Goal: Information Seeking & Learning: Learn about a topic

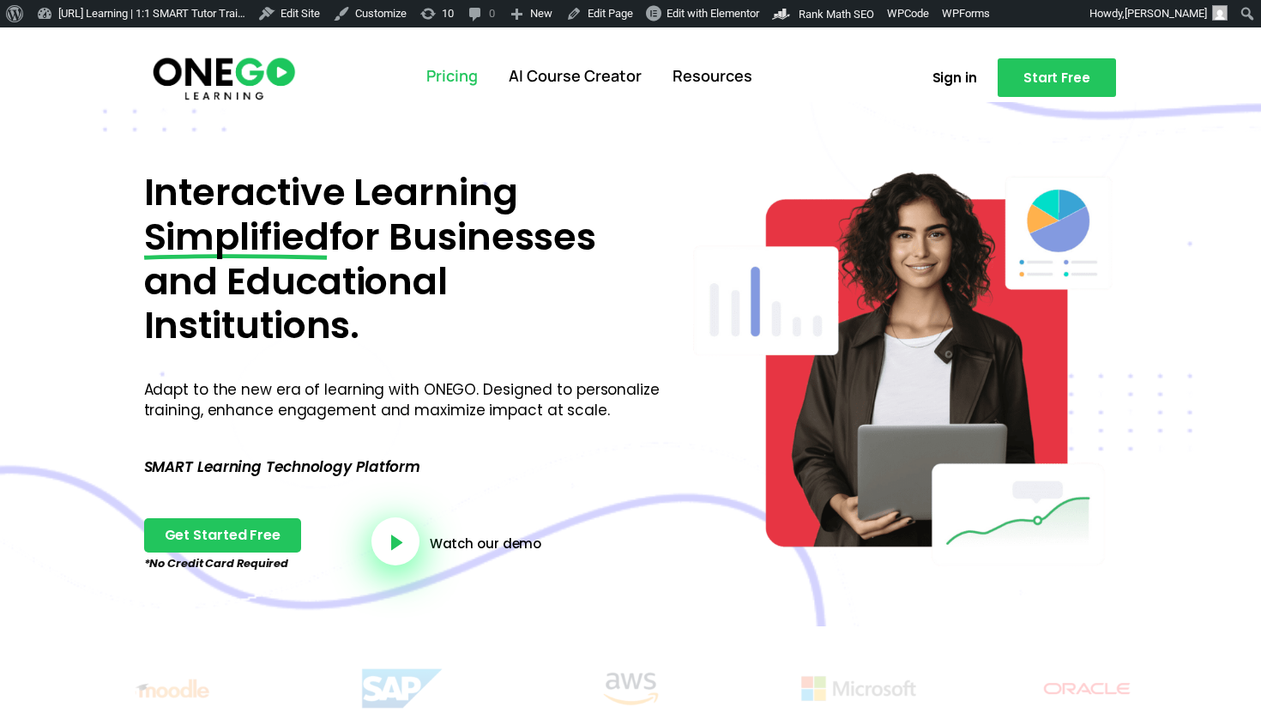
click at [438, 77] on link "Pricing" at bounding box center [452, 76] width 82 height 45
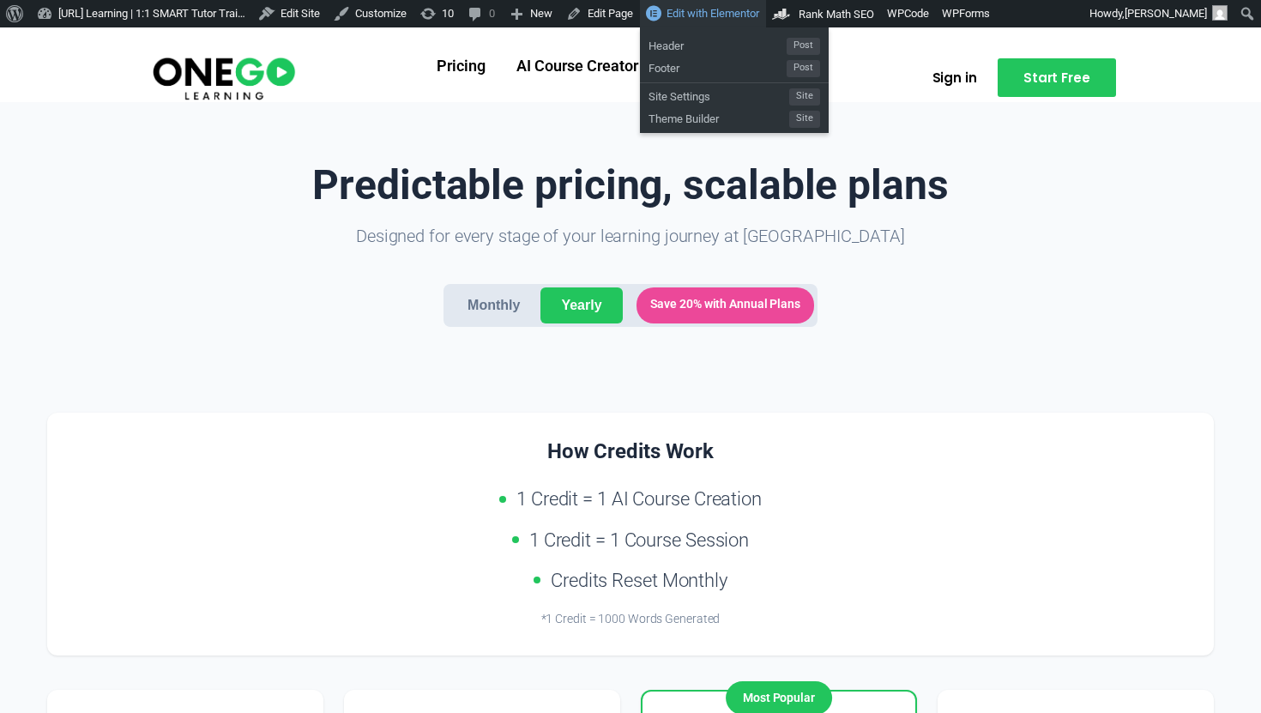
click at [725, 18] on span "Edit with Elementor" at bounding box center [713, 13] width 93 height 13
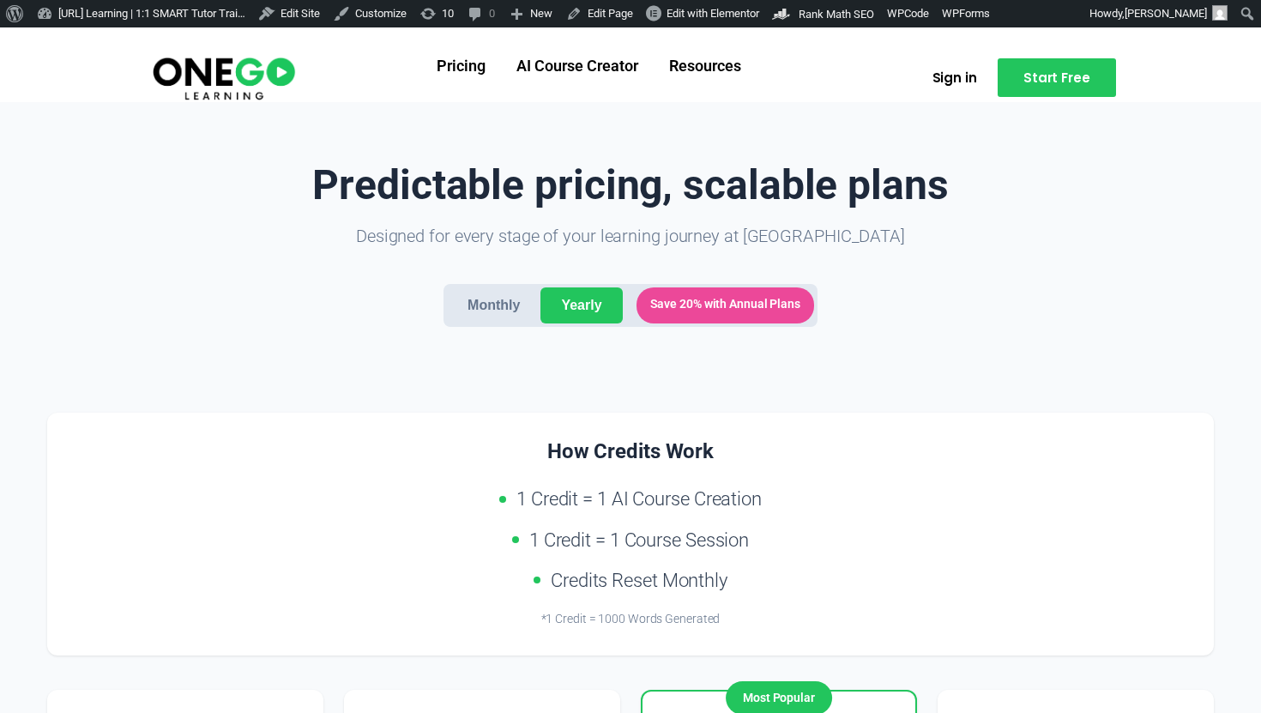
click at [517, 307] on button "Monthly" at bounding box center [494, 305] width 94 height 36
click at [579, 308] on button "Yearly" at bounding box center [582, 305] width 82 height 36
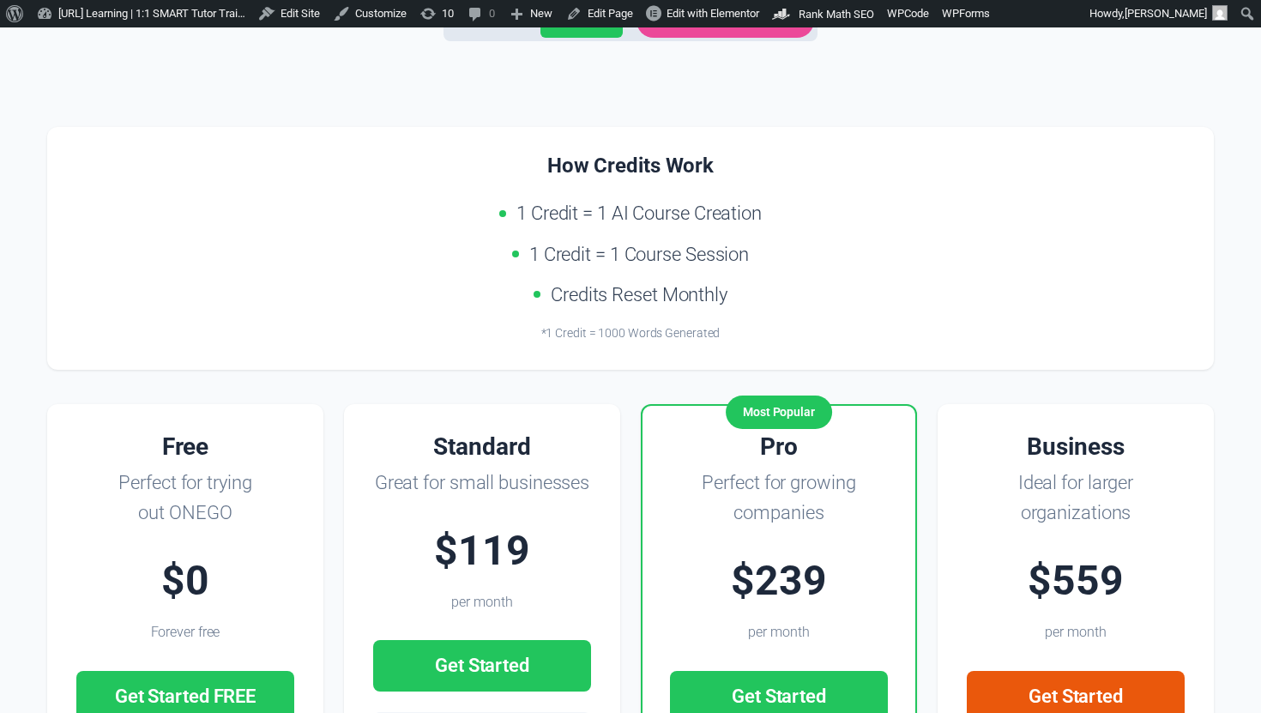
scroll to position [252, 0]
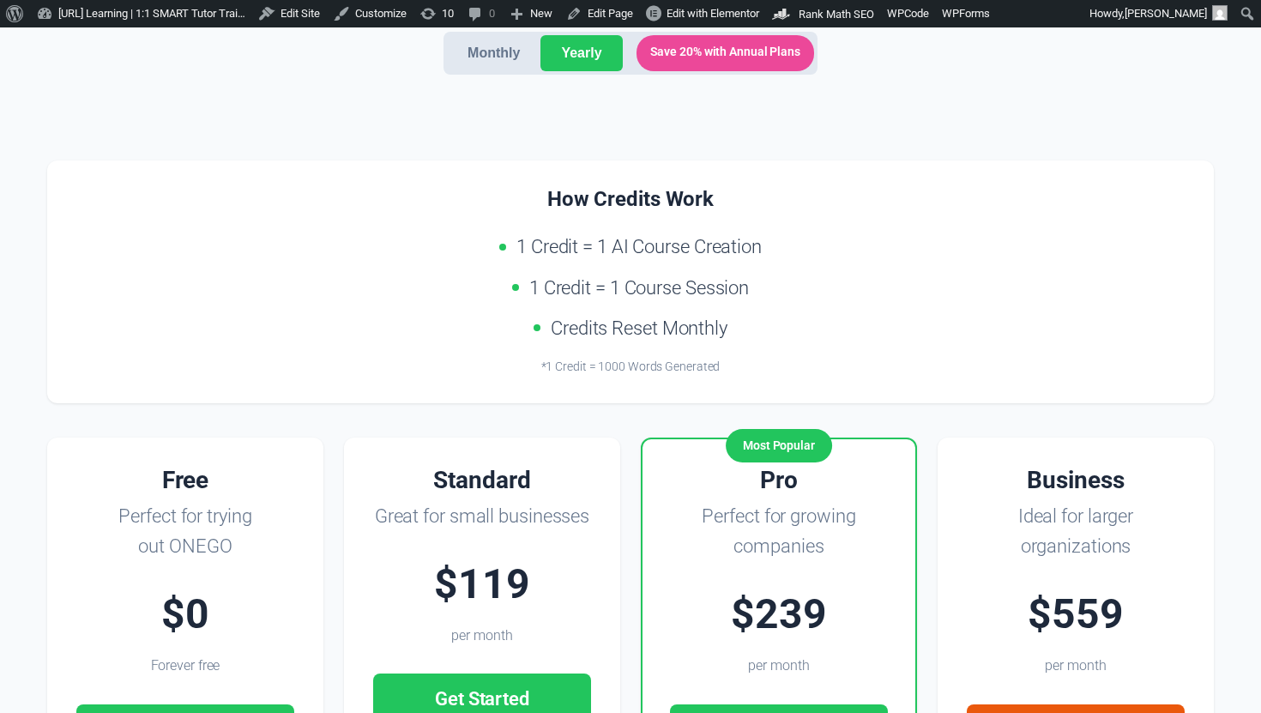
click at [490, 54] on button "Monthly" at bounding box center [494, 53] width 94 height 36
click at [558, 55] on button "Yearly" at bounding box center [582, 53] width 82 height 36
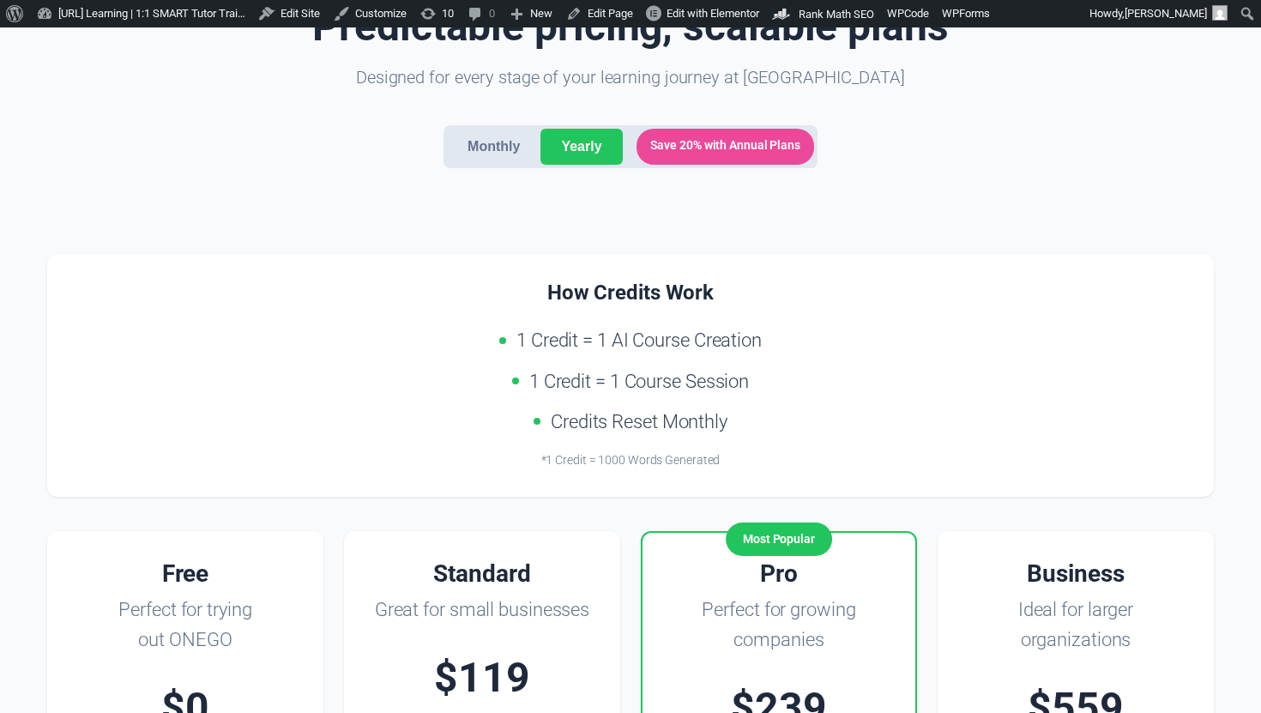
scroll to position [0, 0]
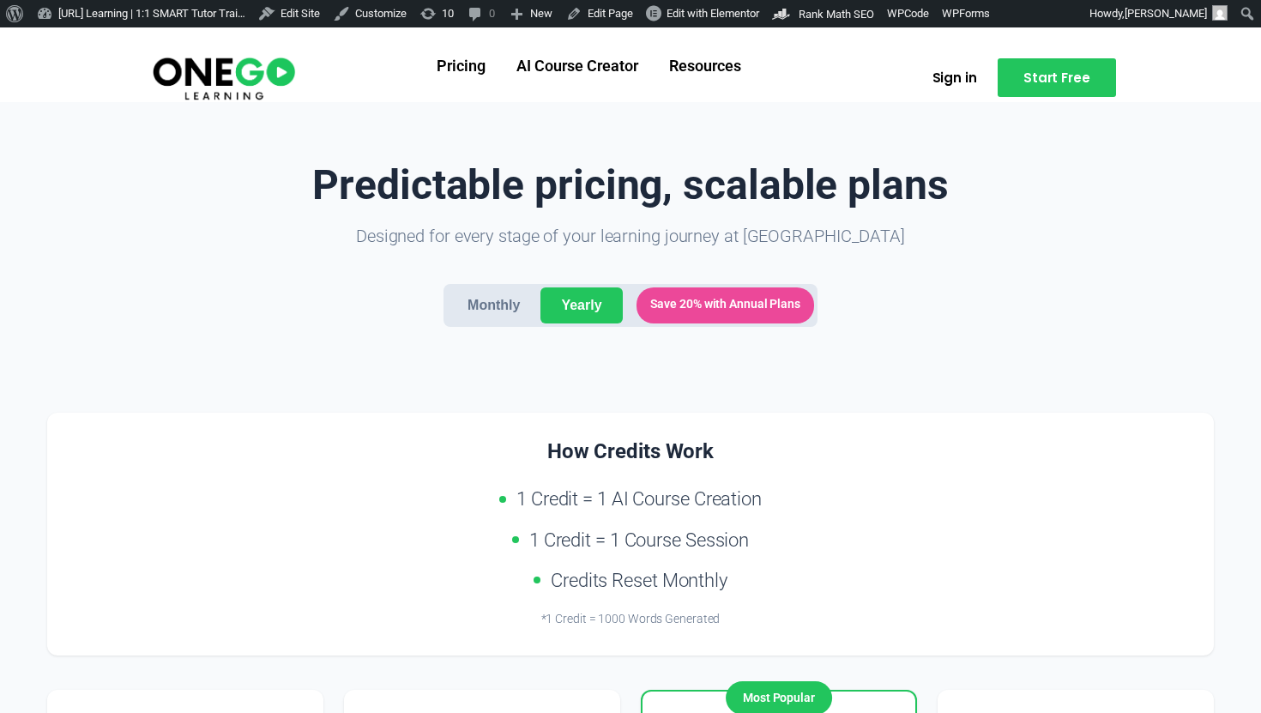
click at [678, 319] on span "Save 20% with Annual Plans" at bounding box center [726, 305] width 178 height 36
click at [480, 302] on button "Monthly" at bounding box center [494, 305] width 94 height 36
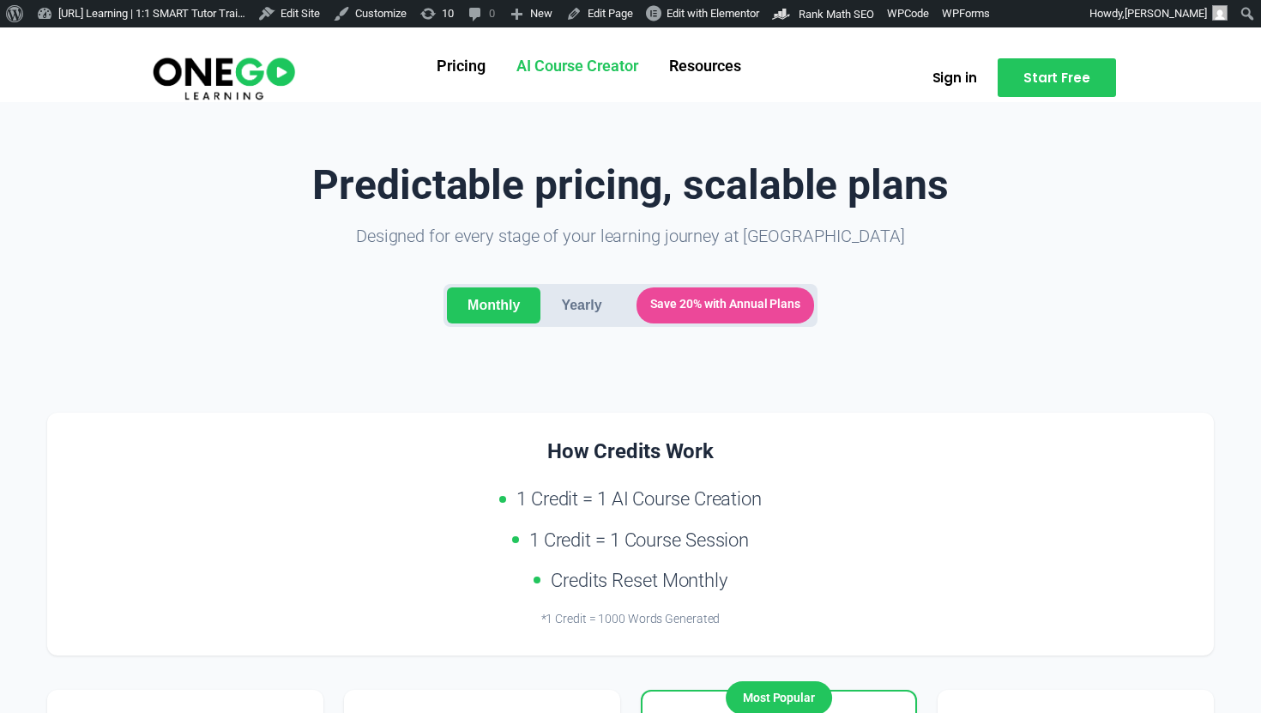
click at [644, 82] on link "AI Course Creator" at bounding box center [577, 67] width 153 height 45
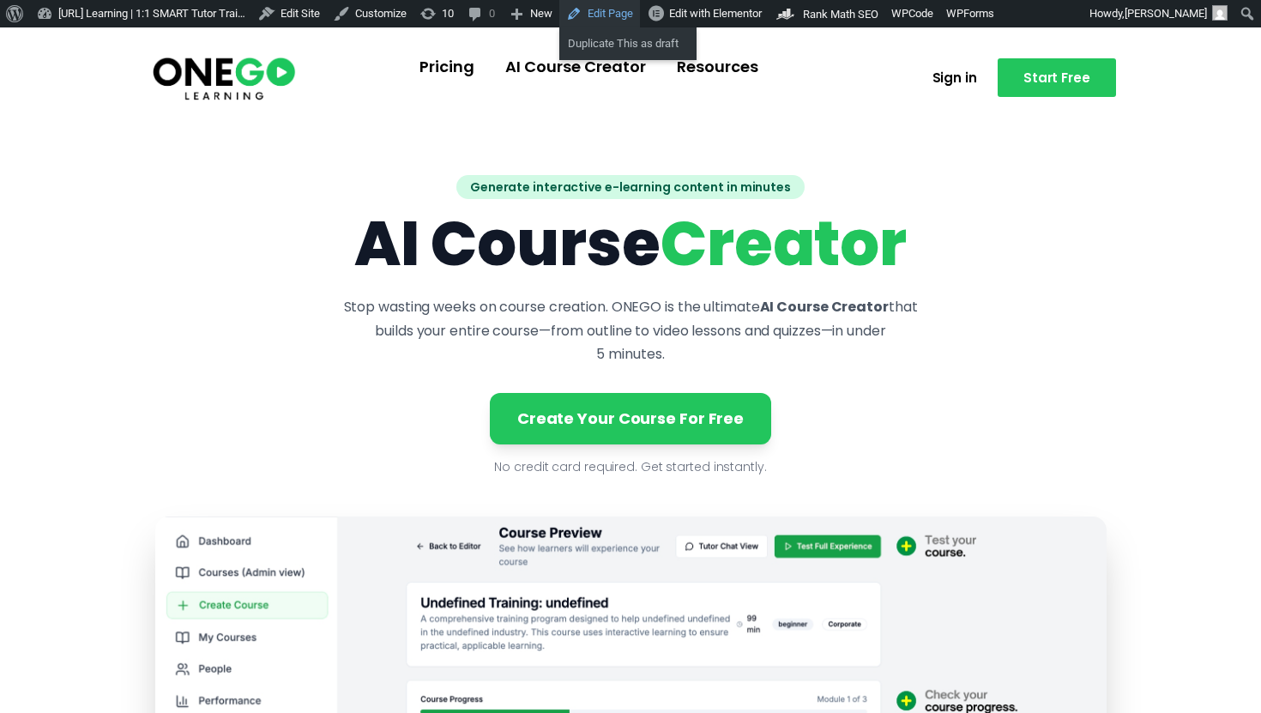
click at [623, 11] on link "Edit Page" at bounding box center [599, 13] width 81 height 27
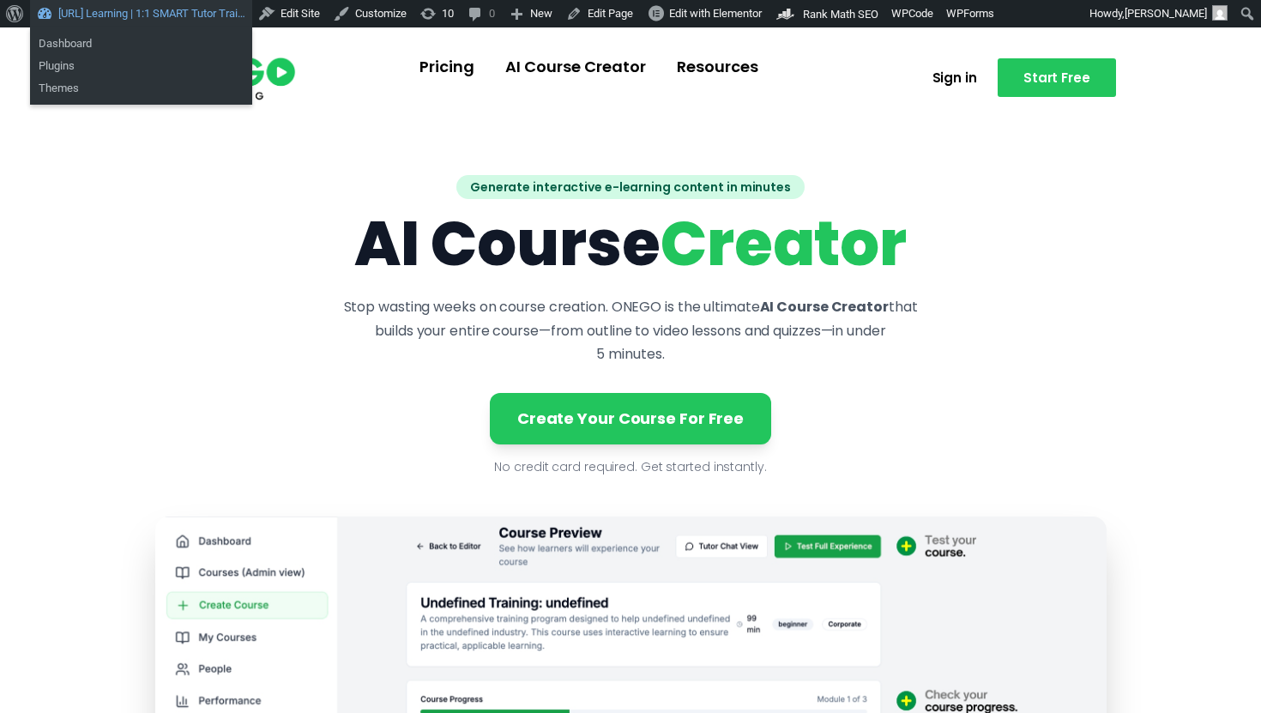
click at [145, 22] on link "[URL] Learning | 1:1 SMART Tutor Trai…" at bounding box center [141, 13] width 222 height 27
